Goal: Transaction & Acquisition: Purchase product/service

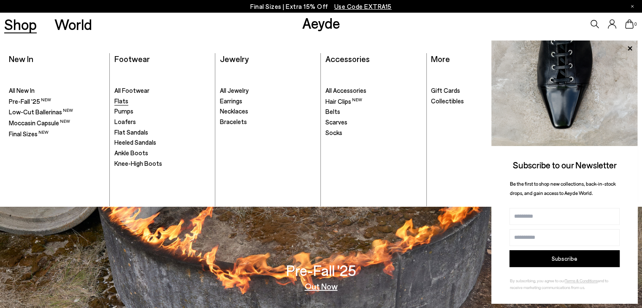
click at [119, 103] on span "Flats" at bounding box center [121, 101] width 14 height 8
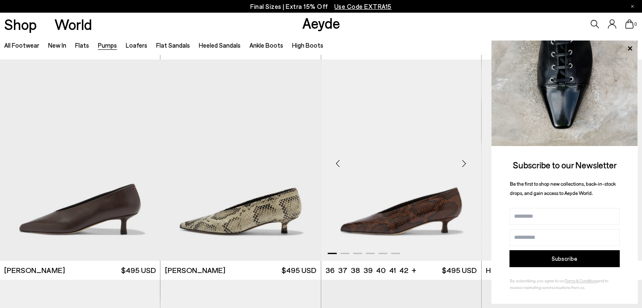
scroll to position [295, 0]
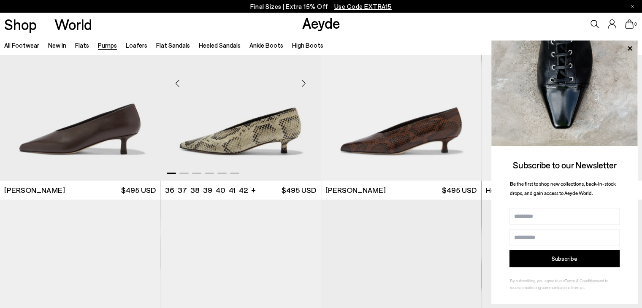
click at [297, 78] on div "Next slide" at bounding box center [303, 82] width 25 height 25
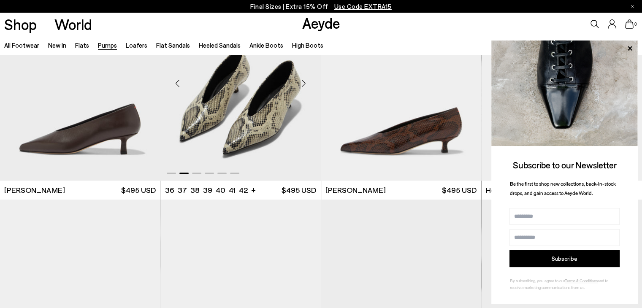
click at [297, 78] on div "Next slide" at bounding box center [303, 82] width 25 height 25
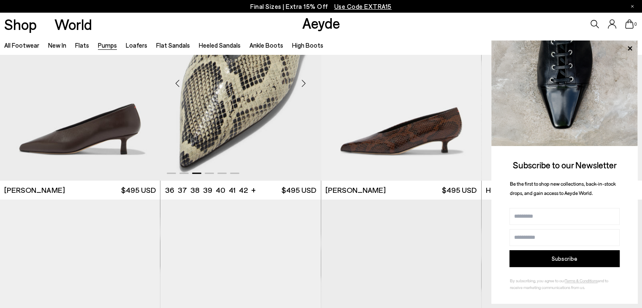
click at [297, 78] on div "Next slide" at bounding box center [303, 82] width 25 height 25
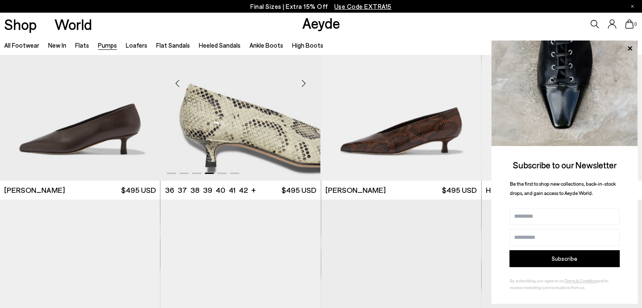
click at [297, 78] on div "Next slide" at bounding box center [303, 82] width 25 height 25
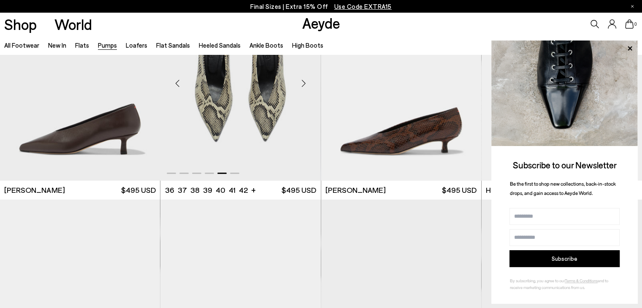
click at [297, 78] on div "Next slide" at bounding box center [303, 82] width 25 height 25
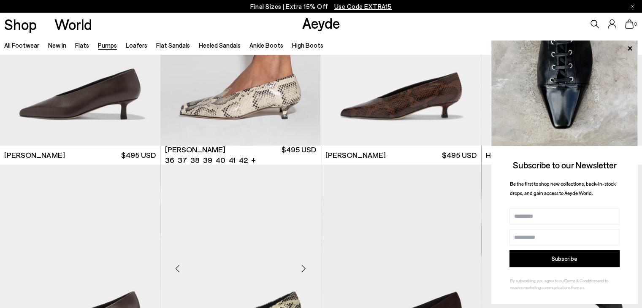
scroll to position [507, 0]
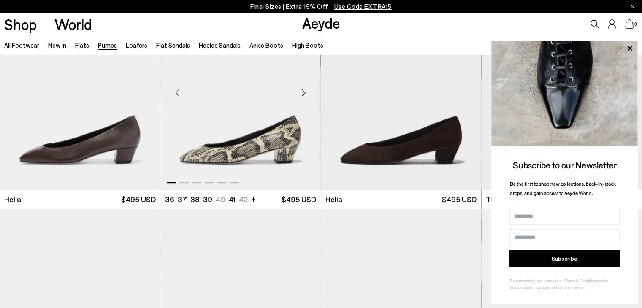
click at [301, 91] on div "Next slide" at bounding box center [303, 92] width 25 height 25
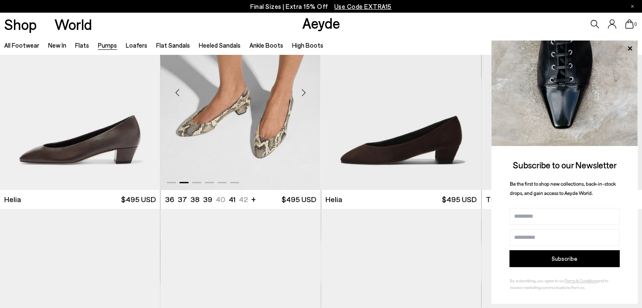
click at [301, 91] on div "Next slide" at bounding box center [303, 92] width 25 height 25
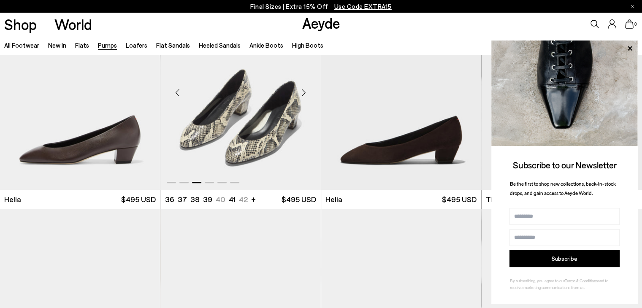
click at [301, 91] on div "Next slide" at bounding box center [303, 92] width 25 height 25
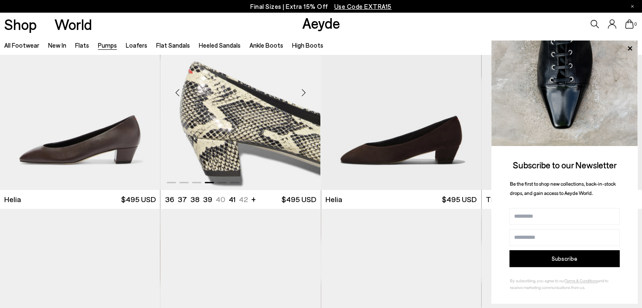
click at [301, 91] on div "Next slide" at bounding box center [303, 92] width 25 height 25
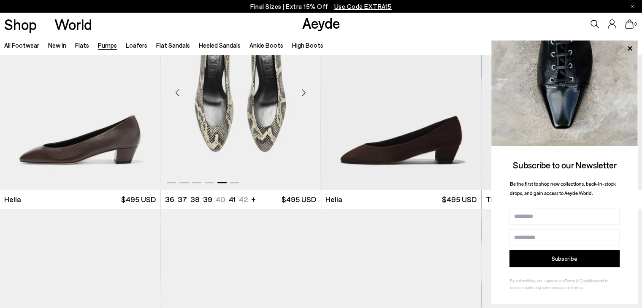
click at [301, 91] on div "Next slide" at bounding box center [303, 92] width 25 height 25
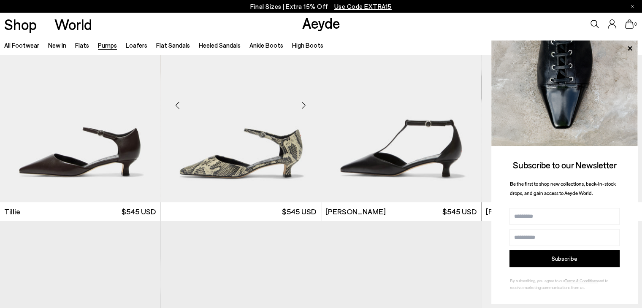
scroll to position [718, 0]
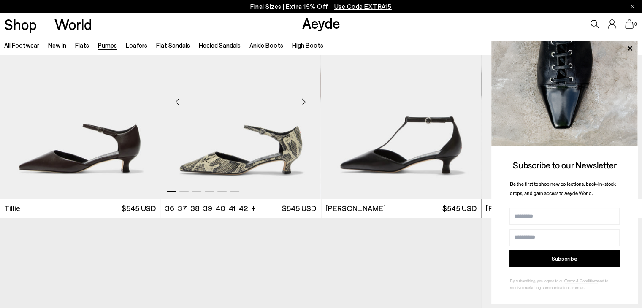
click at [308, 104] on div "Next slide" at bounding box center [303, 101] width 25 height 25
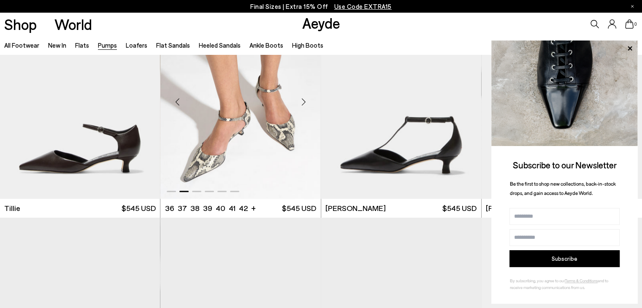
click at [308, 104] on div "Next slide" at bounding box center [303, 101] width 25 height 25
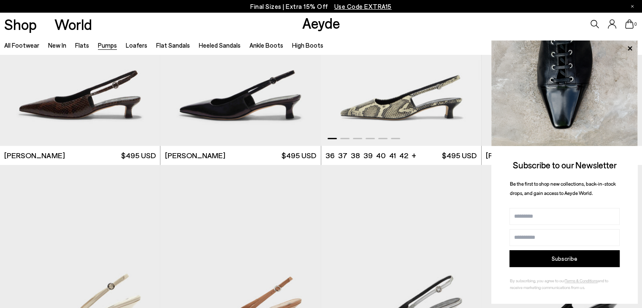
scroll to position [2491, 0]
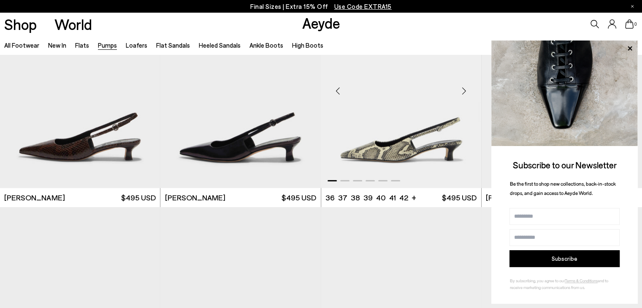
click at [466, 92] on div "Next slide" at bounding box center [464, 90] width 25 height 25
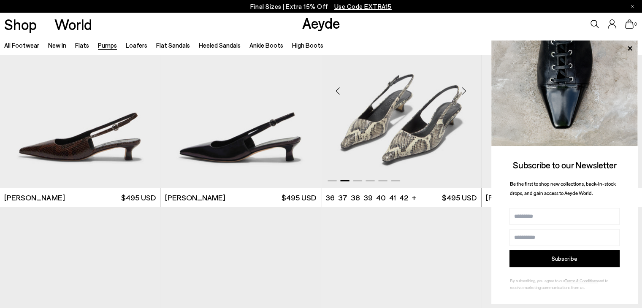
click at [466, 92] on div "Next slide" at bounding box center [464, 90] width 25 height 25
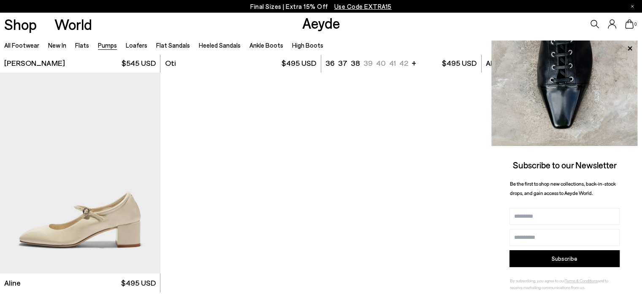
scroll to position [3757, 0]
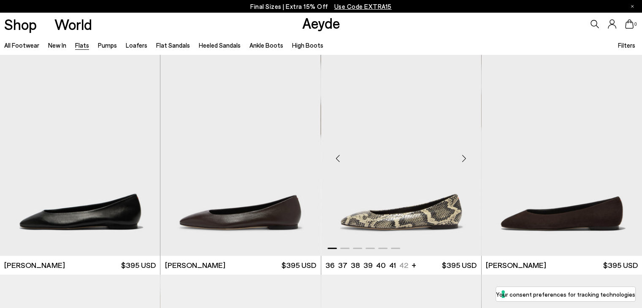
click at [461, 157] on div "Next slide" at bounding box center [464, 158] width 25 height 25
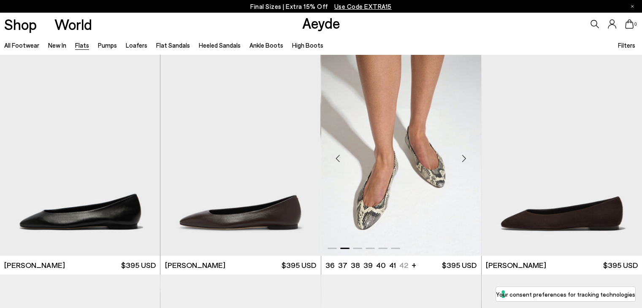
click at [460, 157] on div "Next slide" at bounding box center [464, 158] width 25 height 25
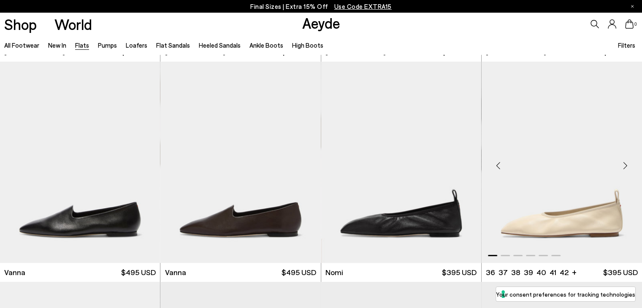
scroll to position [211, 0]
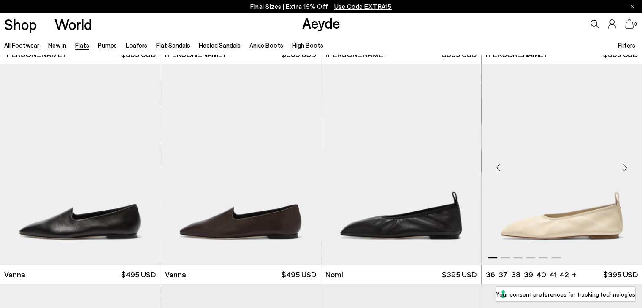
click at [619, 166] on div "Next slide" at bounding box center [625, 167] width 25 height 25
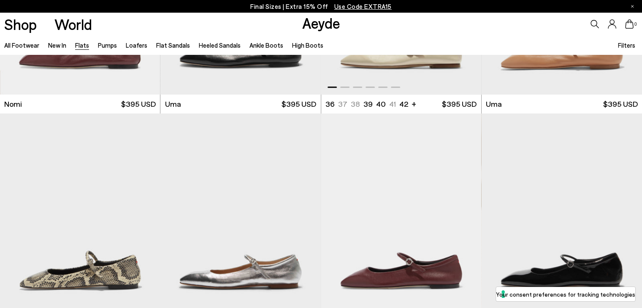
scroll to position [633, 0]
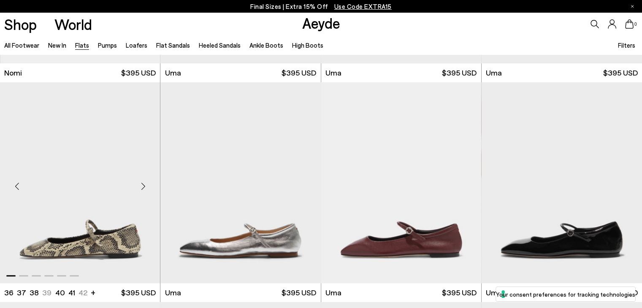
click at [136, 186] on div "Next slide" at bounding box center [142, 185] width 25 height 25
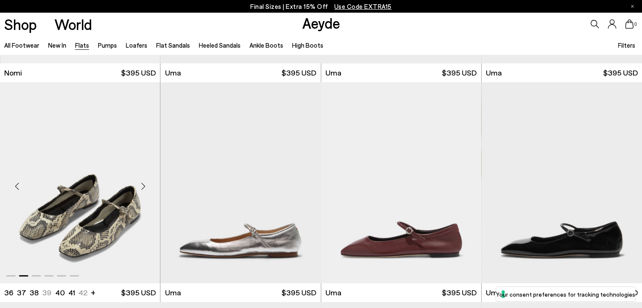
click at [136, 186] on div "Next slide" at bounding box center [142, 185] width 25 height 25
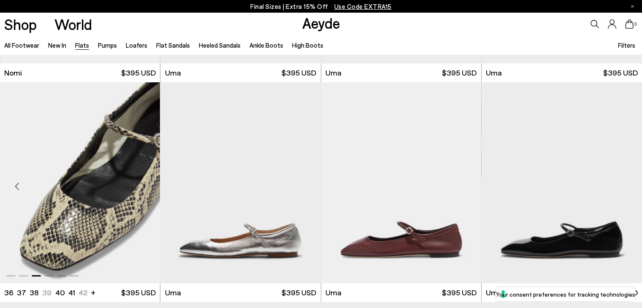
click at [136, 186] on div "Next slide" at bounding box center [142, 185] width 25 height 25
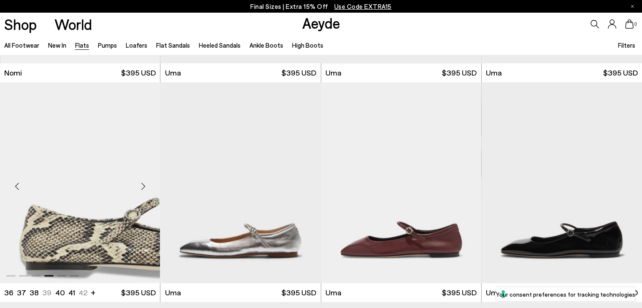
click at [136, 186] on div "Next slide" at bounding box center [142, 185] width 25 height 25
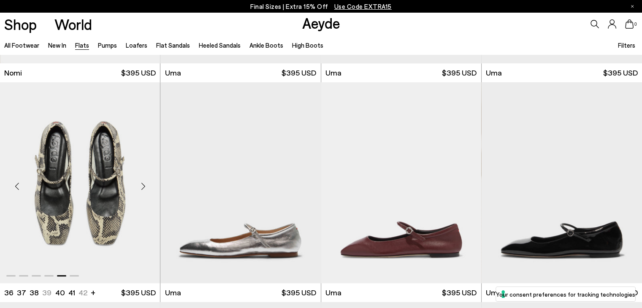
click at [136, 186] on div "Next slide" at bounding box center [142, 185] width 25 height 25
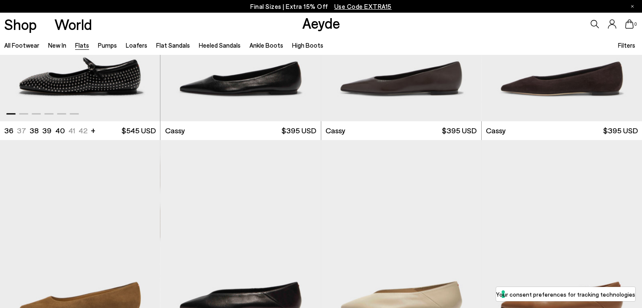
scroll to position [1098, 0]
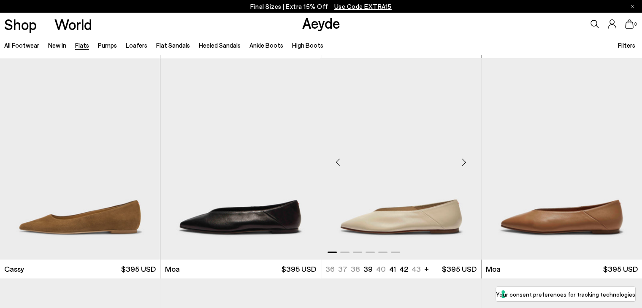
click at [464, 163] on div "Next slide" at bounding box center [464, 162] width 25 height 25
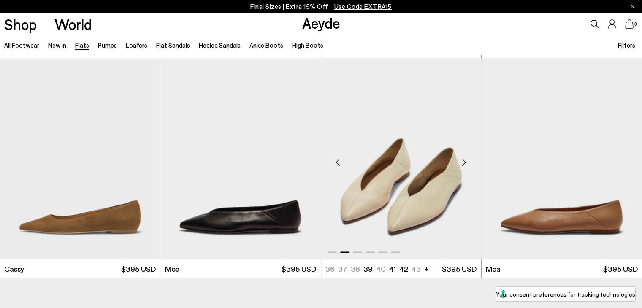
click at [464, 163] on div "Next slide" at bounding box center [464, 162] width 25 height 25
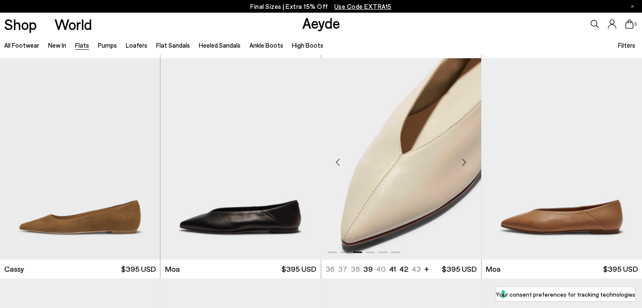
click at [464, 163] on div "Next slide" at bounding box center [464, 162] width 25 height 25
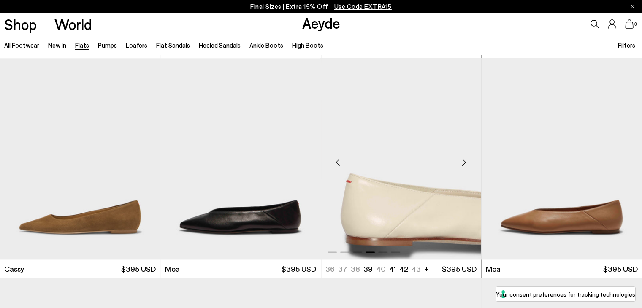
click at [464, 163] on div "Next slide" at bounding box center [464, 162] width 25 height 25
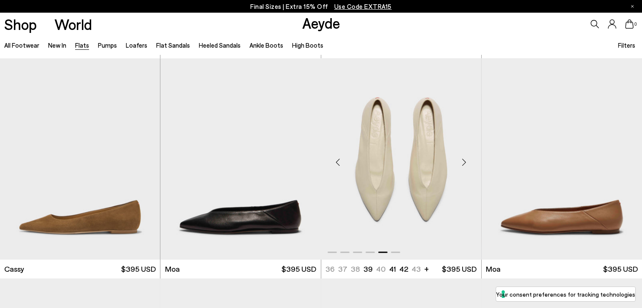
click at [464, 164] on div "Next slide" at bounding box center [464, 162] width 25 height 25
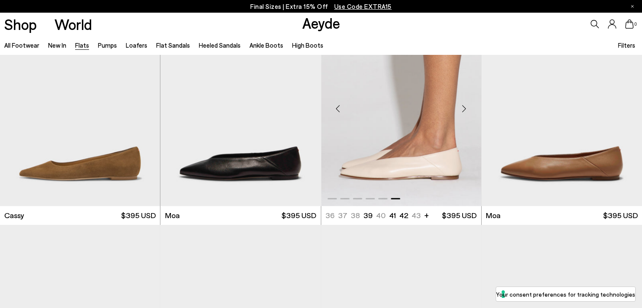
scroll to position [1309, 0]
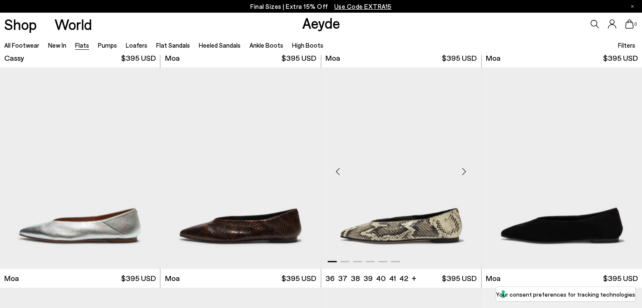
click at [461, 171] on div "Next slide" at bounding box center [464, 171] width 25 height 25
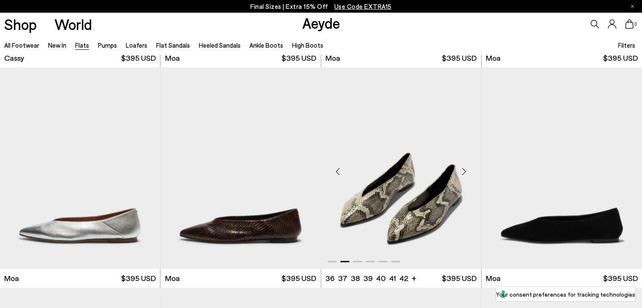
click at [461, 171] on div "Next slide" at bounding box center [464, 171] width 25 height 25
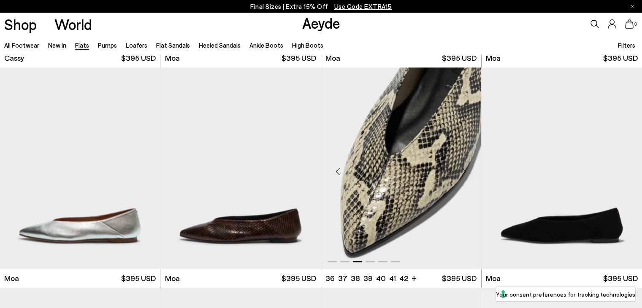
click at [461, 171] on div "Next slide" at bounding box center [464, 171] width 25 height 25
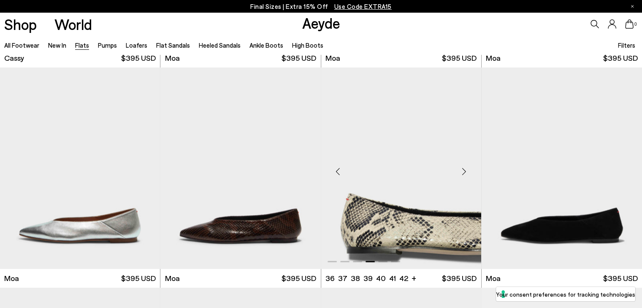
click at [461, 171] on div "Next slide" at bounding box center [464, 171] width 25 height 25
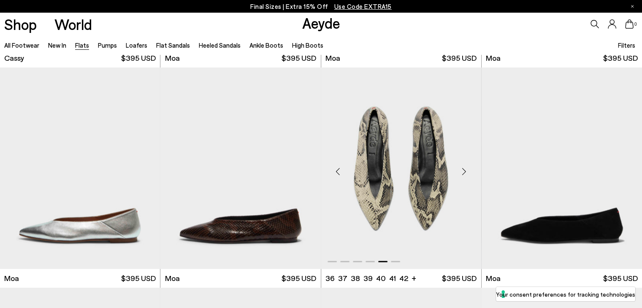
click at [461, 171] on div "Next slide" at bounding box center [464, 171] width 25 height 25
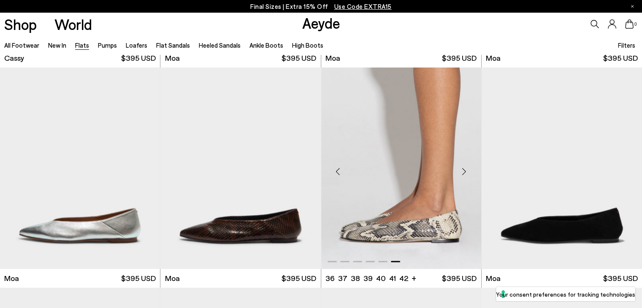
click at [461, 171] on div "Next slide" at bounding box center [464, 171] width 25 height 25
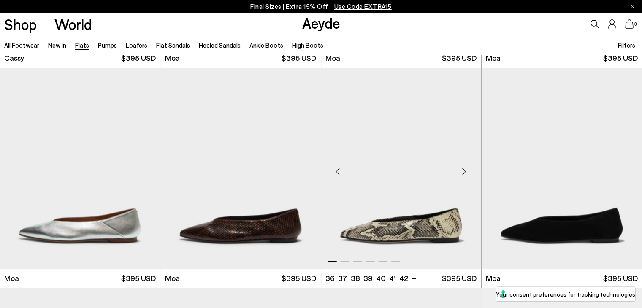
click at [461, 171] on div "Next slide" at bounding box center [464, 171] width 25 height 25
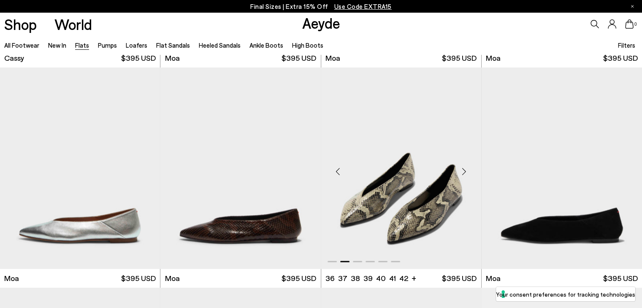
click at [461, 171] on div "Next slide" at bounding box center [464, 171] width 25 height 25
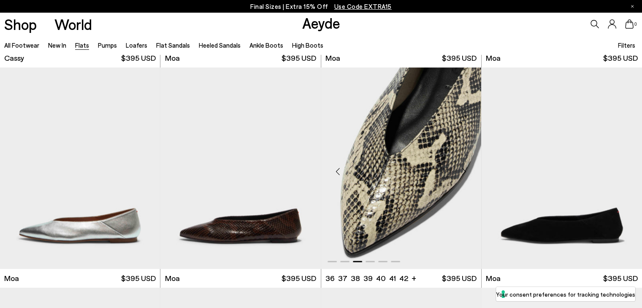
click at [461, 171] on div "Next slide" at bounding box center [464, 171] width 25 height 25
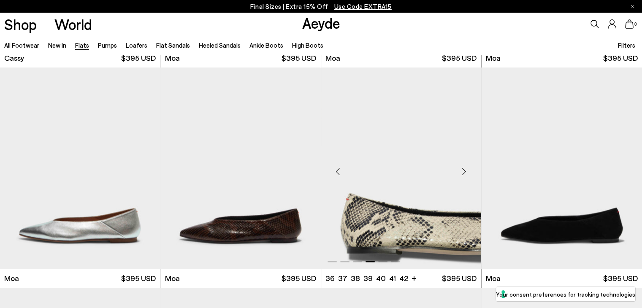
click at [461, 171] on div "Next slide" at bounding box center [464, 171] width 25 height 25
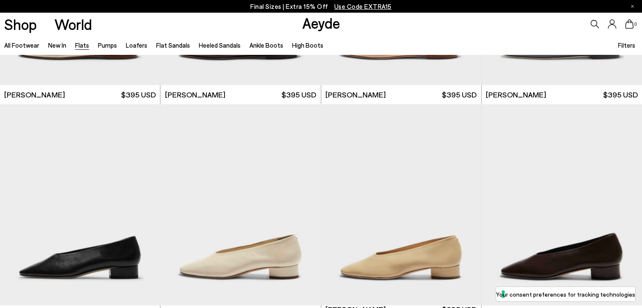
scroll to position [2280, 0]
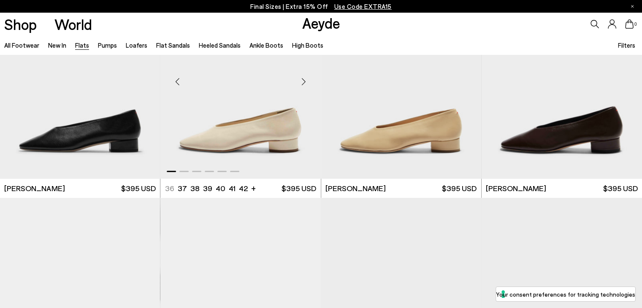
click at [306, 83] on div "Next slide" at bounding box center [303, 81] width 25 height 25
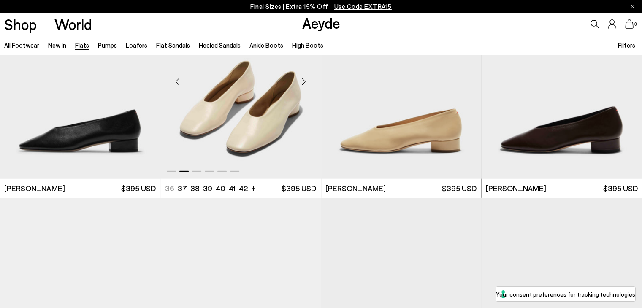
click at [306, 83] on div "Next slide" at bounding box center [303, 81] width 25 height 25
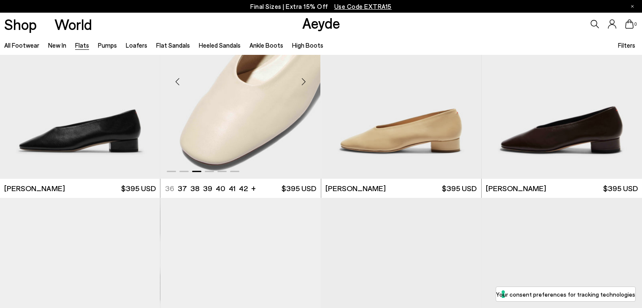
click at [306, 83] on div "Next slide" at bounding box center [303, 81] width 25 height 25
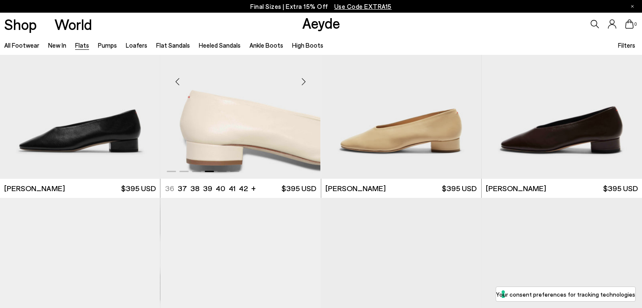
click at [306, 83] on div "Next slide" at bounding box center [303, 81] width 25 height 25
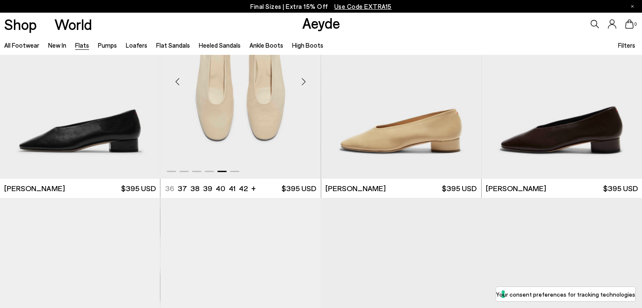
click at [306, 83] on div "Next slide" at bounding box center [303, 81] width 25 height 25
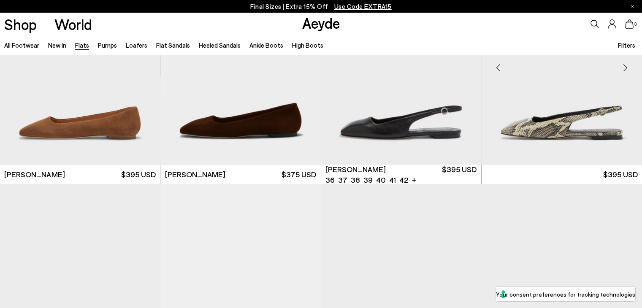
scroll to position [2955, 0]
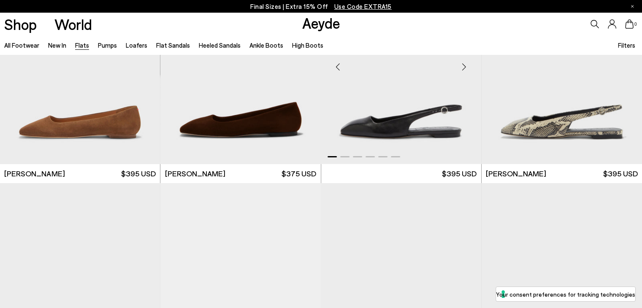
scroll to position [3166, 0]
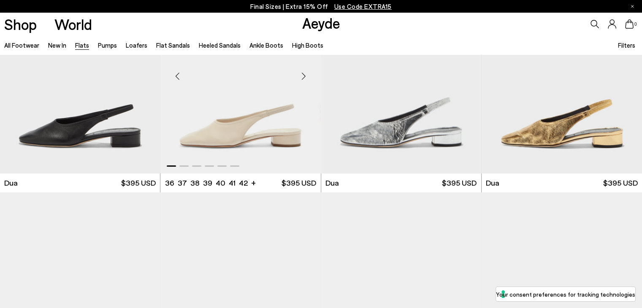
click at [301, 74] on div "Next slide" at bounding box center [303, 76] width 25 height 25
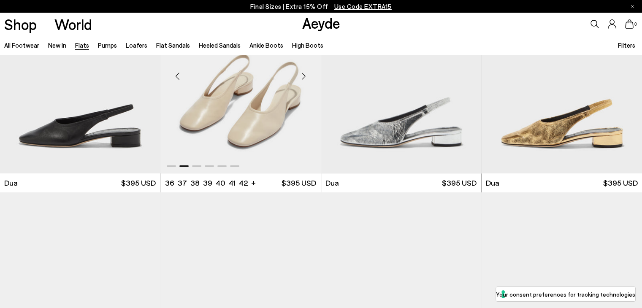
click at [301, 74] on div "Next slide" at bounding box center [303, 76] width 25 height 25
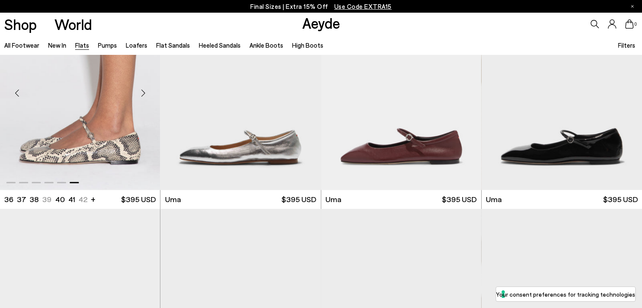
scroll to position [718, 0]
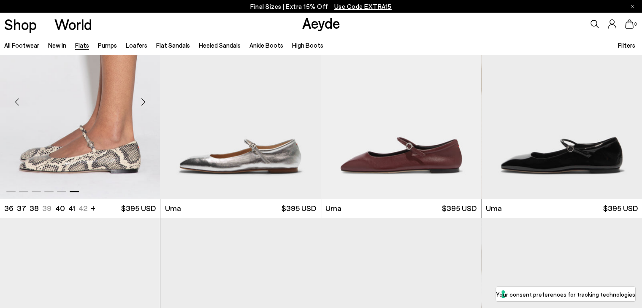
click at [142, 103] on div "Next slide" at bounding box center [142, 101] width 25 height 25
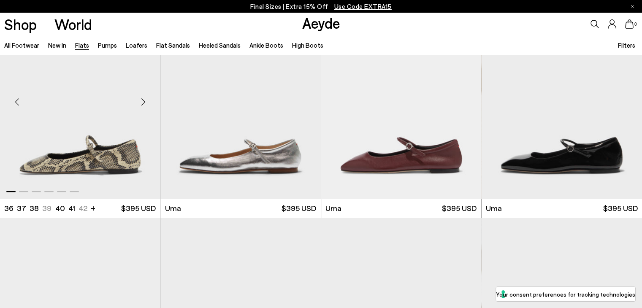
click at [142, 103] on div "Next slide" at bounding box center [142, 101] width 25 height 25
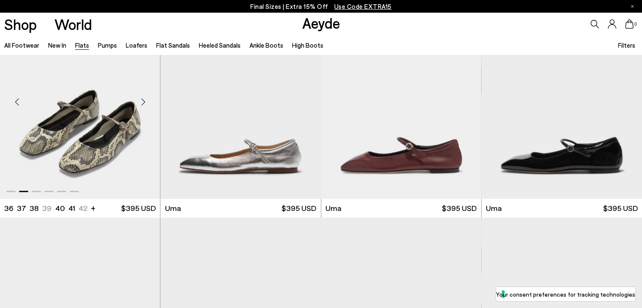
click at [93, 103] on img "2 / 6" at bounding box center [80, 98] width 160 height 201
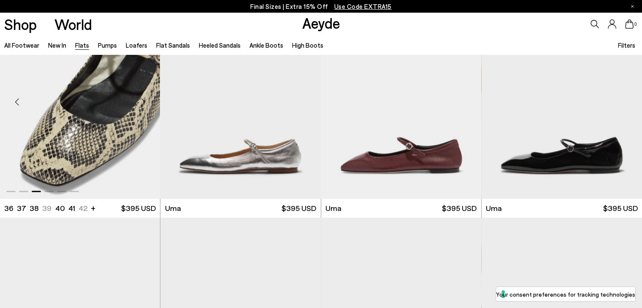
click at [124, 155] on img "3 / 6" at bounding box center [80, 98] width 160 height 201
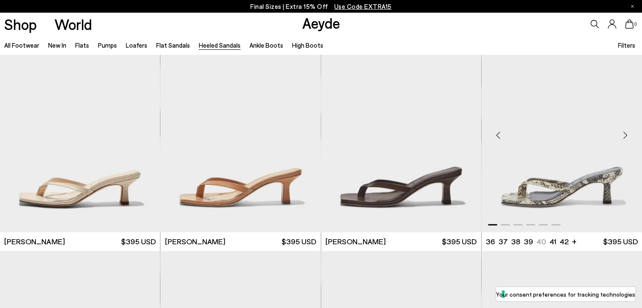
scroll to position [675, 0]
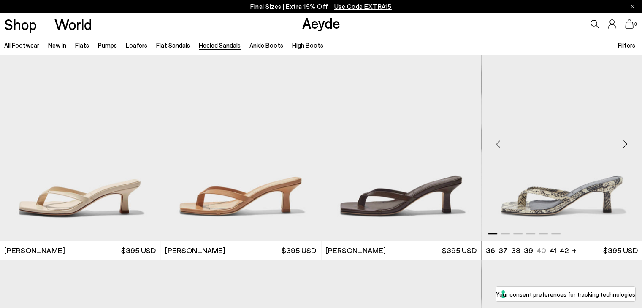
click at [621, 141] on div "Next slide" at bounding box center [625, 143] width 25 height 25
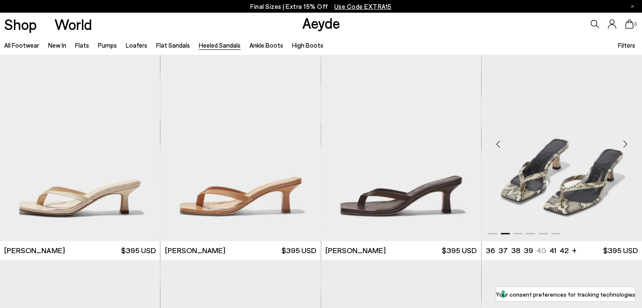
click at [621, 141] on div "Next slide" at bounding box center [625, 143] width 25 height 25
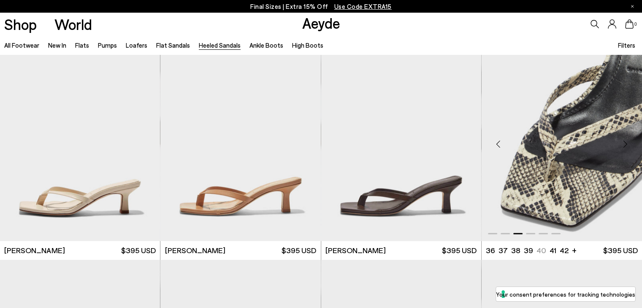
click at [621, 141] on div "Next slide" at bounding box center [625, 143] width 25 height 25
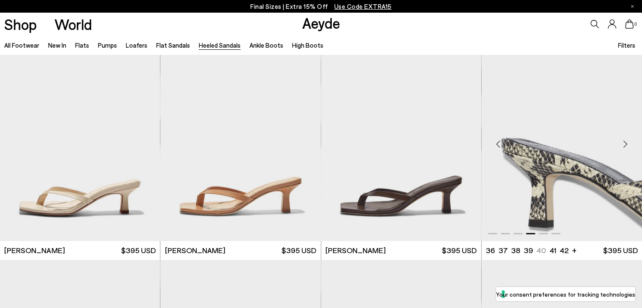
click at [621, 141] on div "Next slide" at bounding box center [625, 143] width 25 height 25
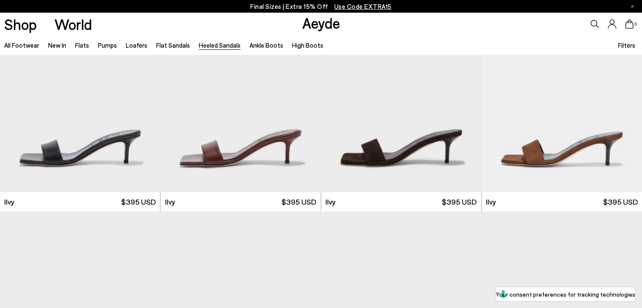
scroll to position [1731, 0]
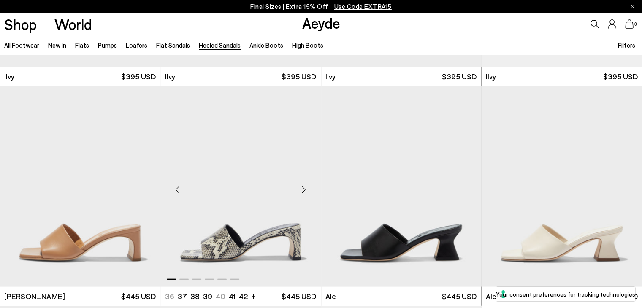
click at [306, 185] on div "Next slide" at bounding box center [303, 189] width 25 height 25
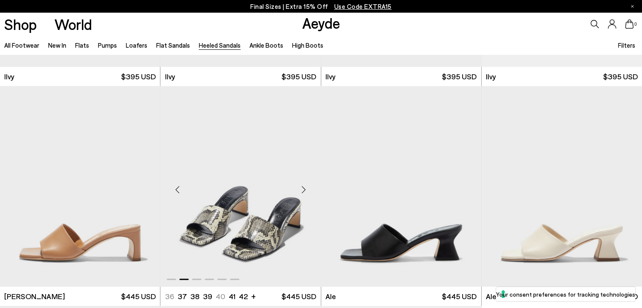
click at [306, 185] on div "Next slide" at bounding box center [303, 189] width 25 height 25
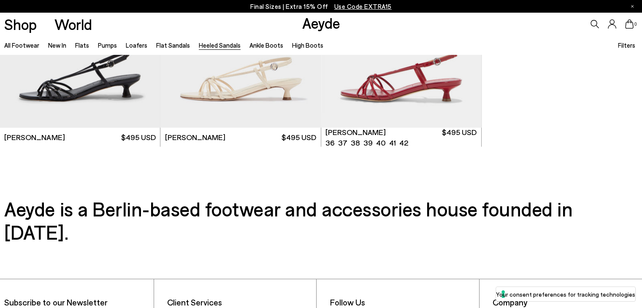
scroll to position [2111, 0]
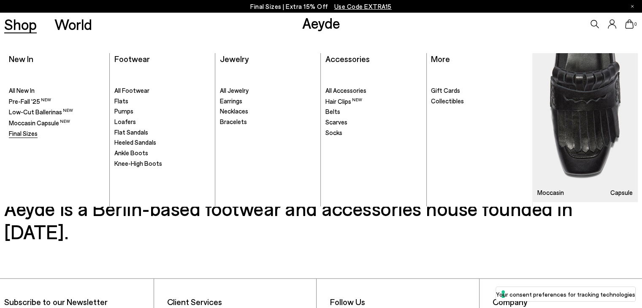
click at [32, 131] on span "Final Sizes" at bounding box center [23, 134] width 29 height 8
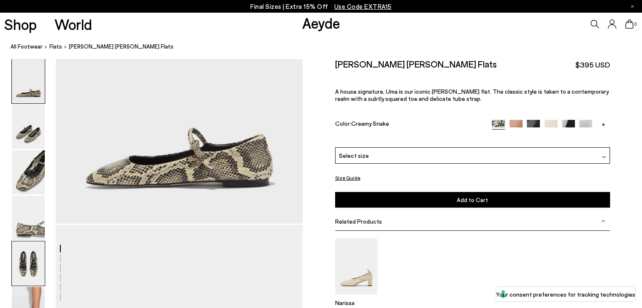
click at [34, 276] on img at bounding box center [28, 263] width 33 height 44
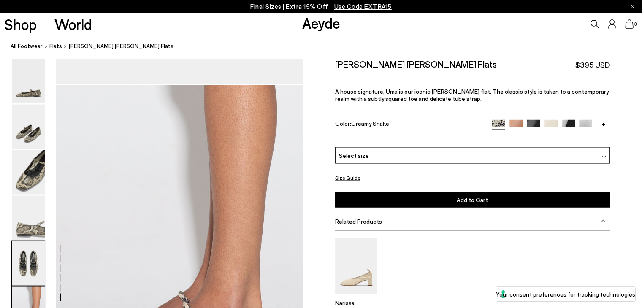
scroll to position [1624, 0]
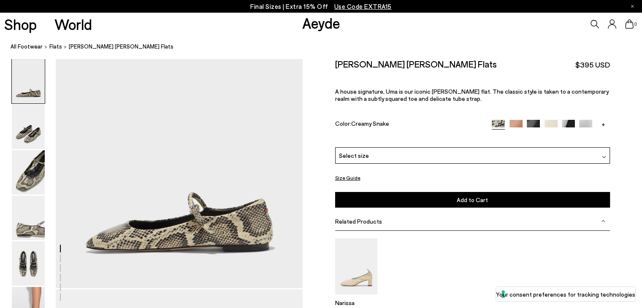
scroll to position [19, 0]
click at [367, 154] on div "Select size" at bounding box center [472, 155] width 275 height 16
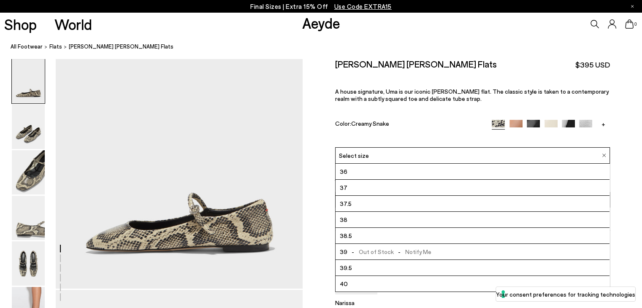
click at [401, 128] on div "Color: Creamy Snake" at bounding box center [409, 125] width 148 height 10
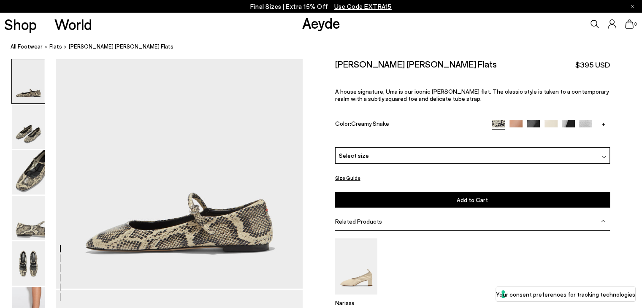
click at [355, 176] on button "Size Guide" at bounding box center [347, 178] width 25 height 11
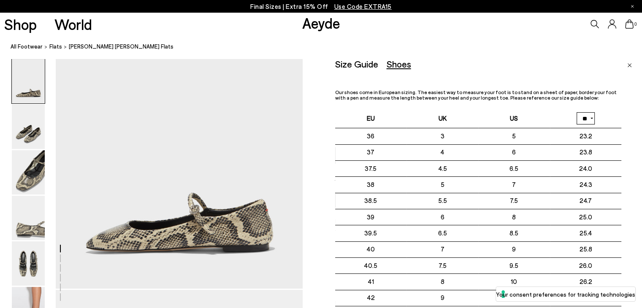
click at [629, 68] on img "Close" at bounding box center [629, 65] width 5 height 4
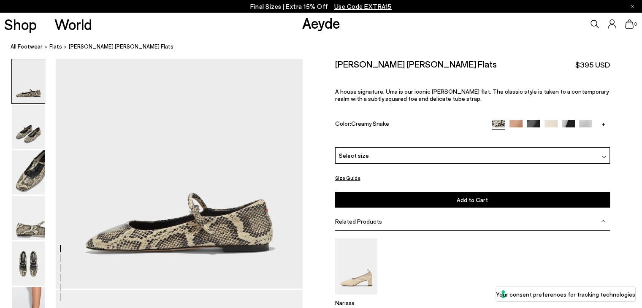
click at [352, 152] on span "Select size" at bounding box center [354, 155] width 30 height 9
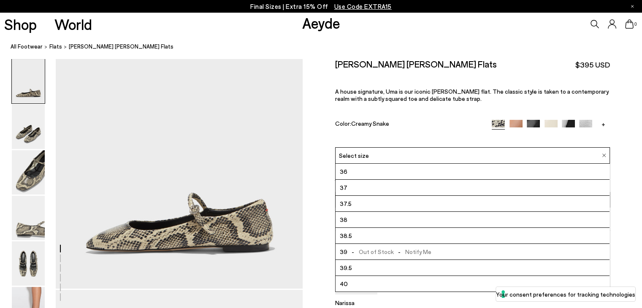
click at [359, 282] on li "40" at bounding box center [473, 284] width 274 height 16
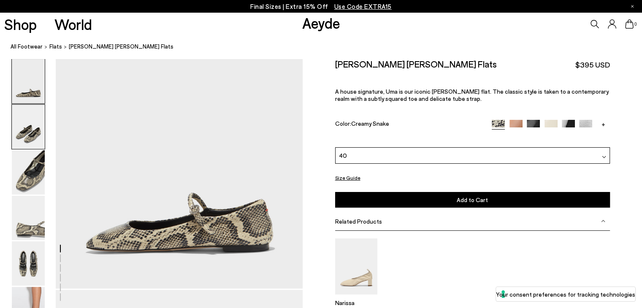
click at [25, 135] on img at bounding box center [28, 127] width 33 height 44
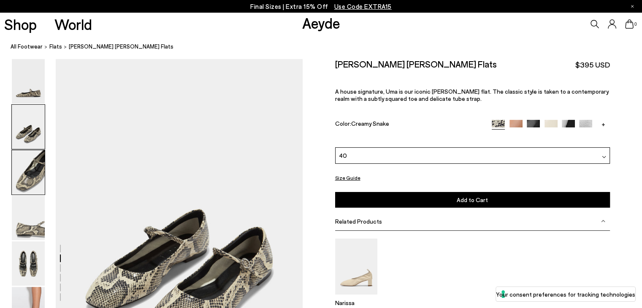
click at [24, 177] on img at bounding box center [28, 172] width 33 height 44
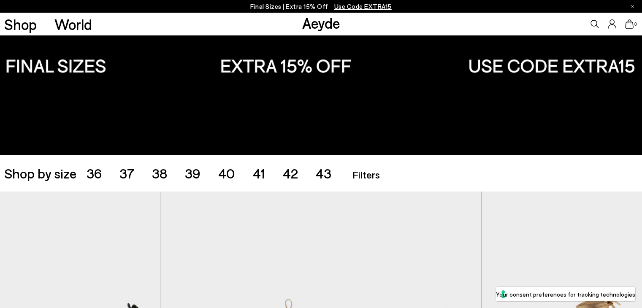
scroll to position [84, 0]
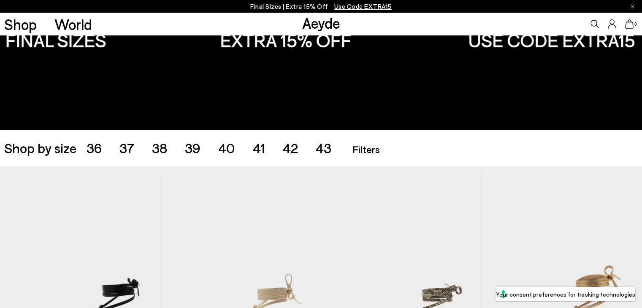
click at [374, 146] on span "Filters" at bounding box center [365, 149] width 27 height 12
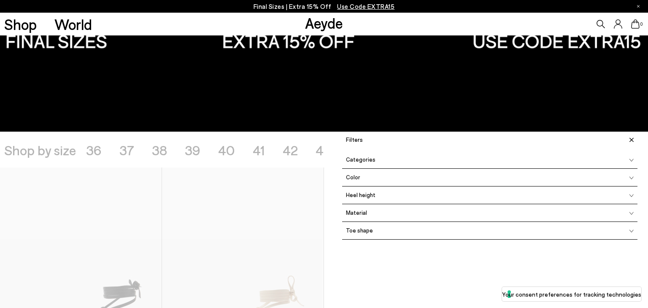
click at [408, 136] on div "Filters Apply filters" at bounding box center [489, 137] width 295 height 11
click at [630, 140] on icon at bounding box center [632, 140] width 4 height 4
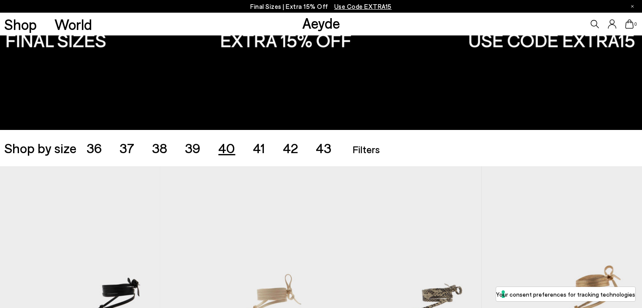
click at [233, 150] on span "40" at bounding box center [226, 148] width 17 height 16
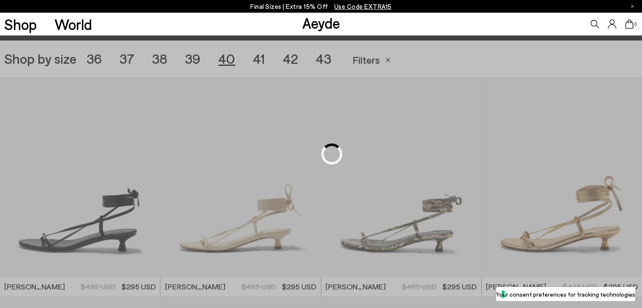
scroll to position [179, 0]
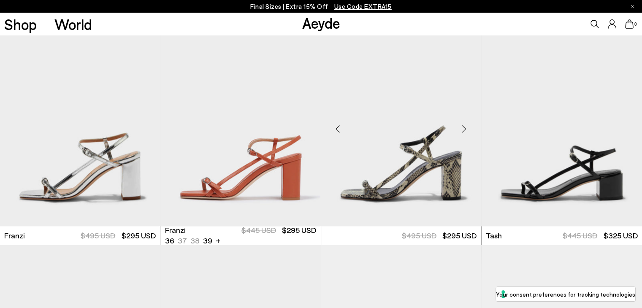
scroll to position [1108, 0]
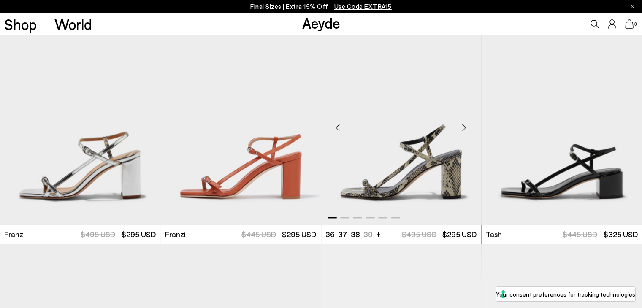
click at [464, 123] on div "Next slide" at bounding box center [464, 127] width 25 height 25
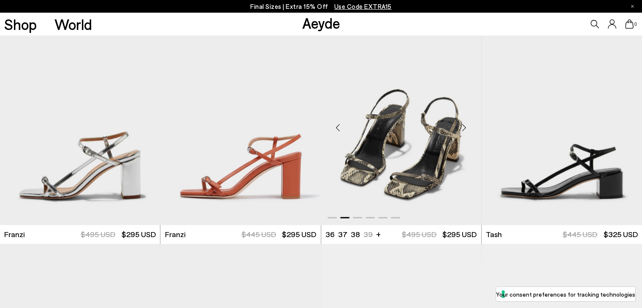
click at [464, 123] on div "Next slide" at bounding box center [464, 127] width 25 height 25
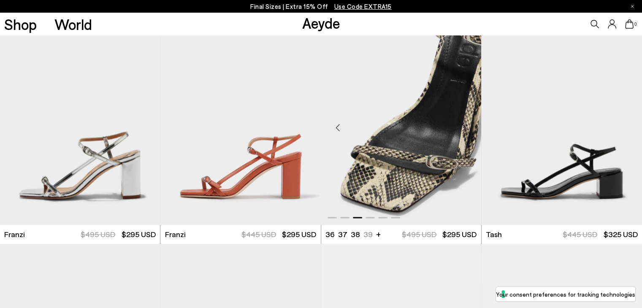
click at [464, 123] on div "Next slide" at bounding box center [464, 127] width 25 height 25
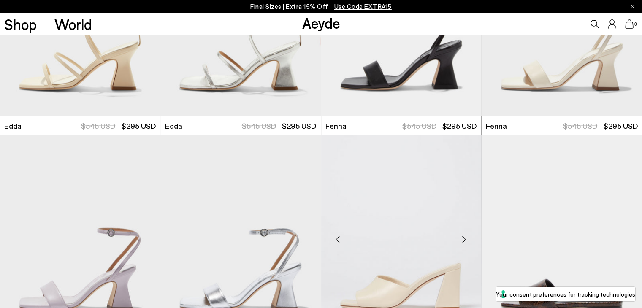
scroll to position [1825, 0]
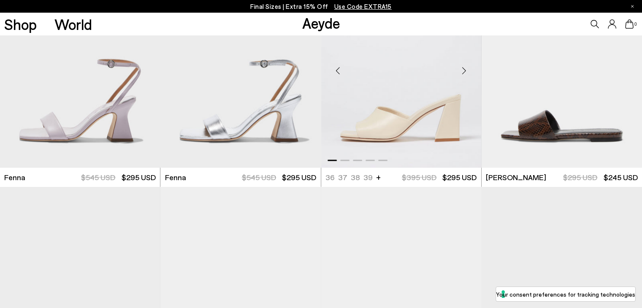
click at [463, 65] on div "Next slide" at bounding box center [464, 70] width 25 height 25
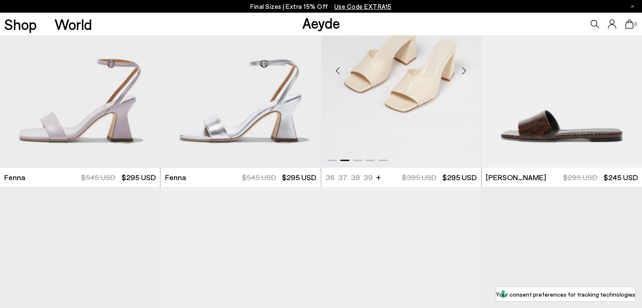
click at [463, 65] on div "Next slide" at bounding box center [464, 70] width 25 height 25
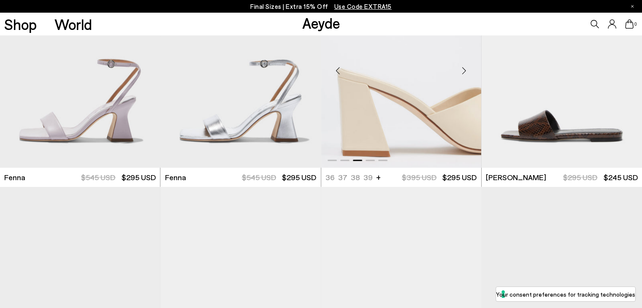
click at [463, 65] on div "Next slide" at bounding box center [464, 70] width 25 height 25
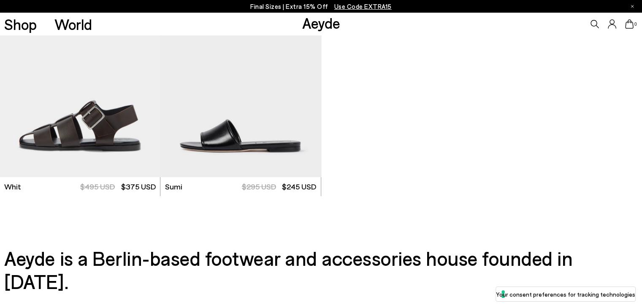
scroll to position [2585, 0]
